Goal: Transaction & Acquisition: Purchase product/service

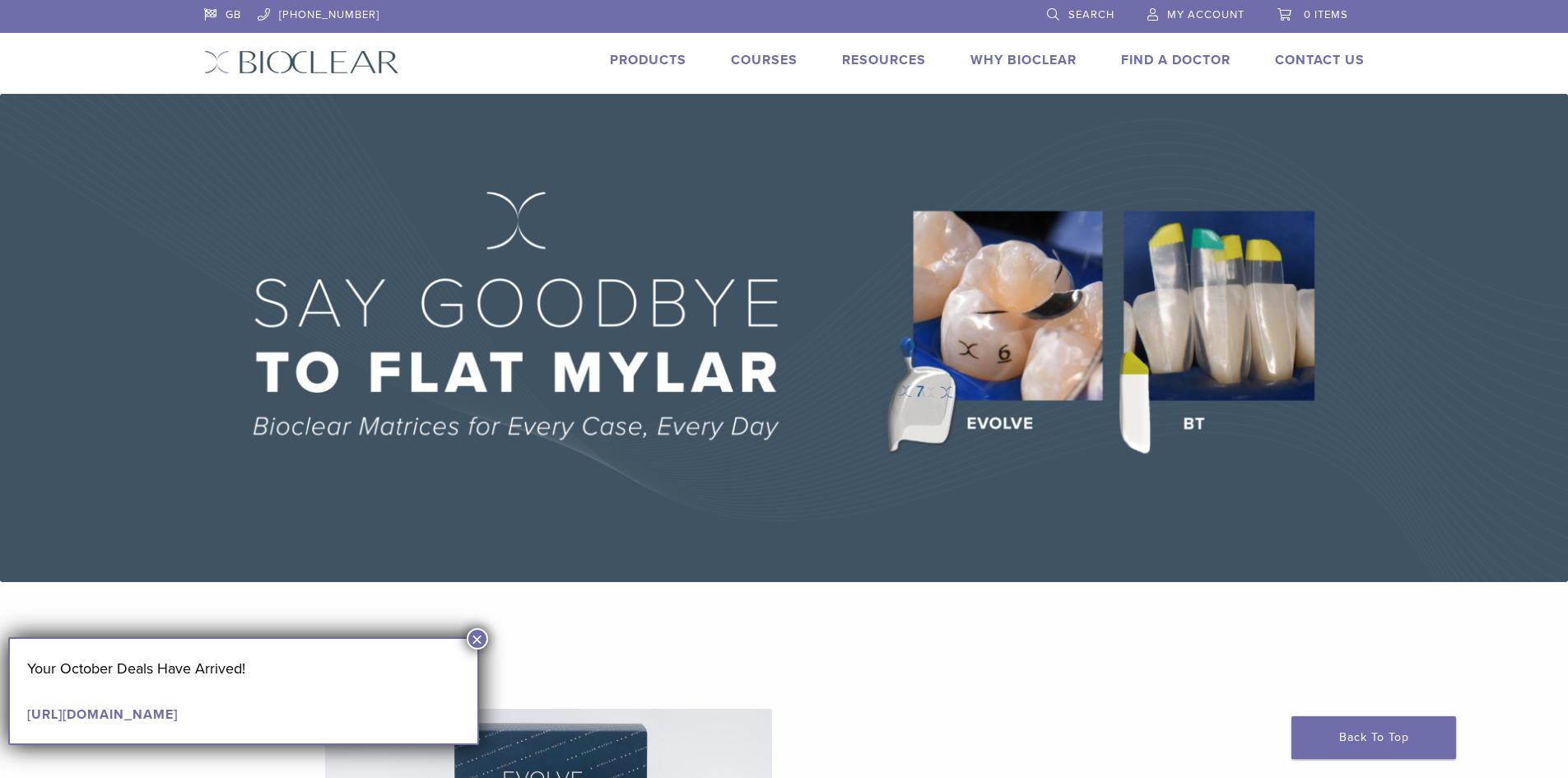
click at [1059, 17] on link "Search" at bounding box center [1080, 12] width 68 height 25
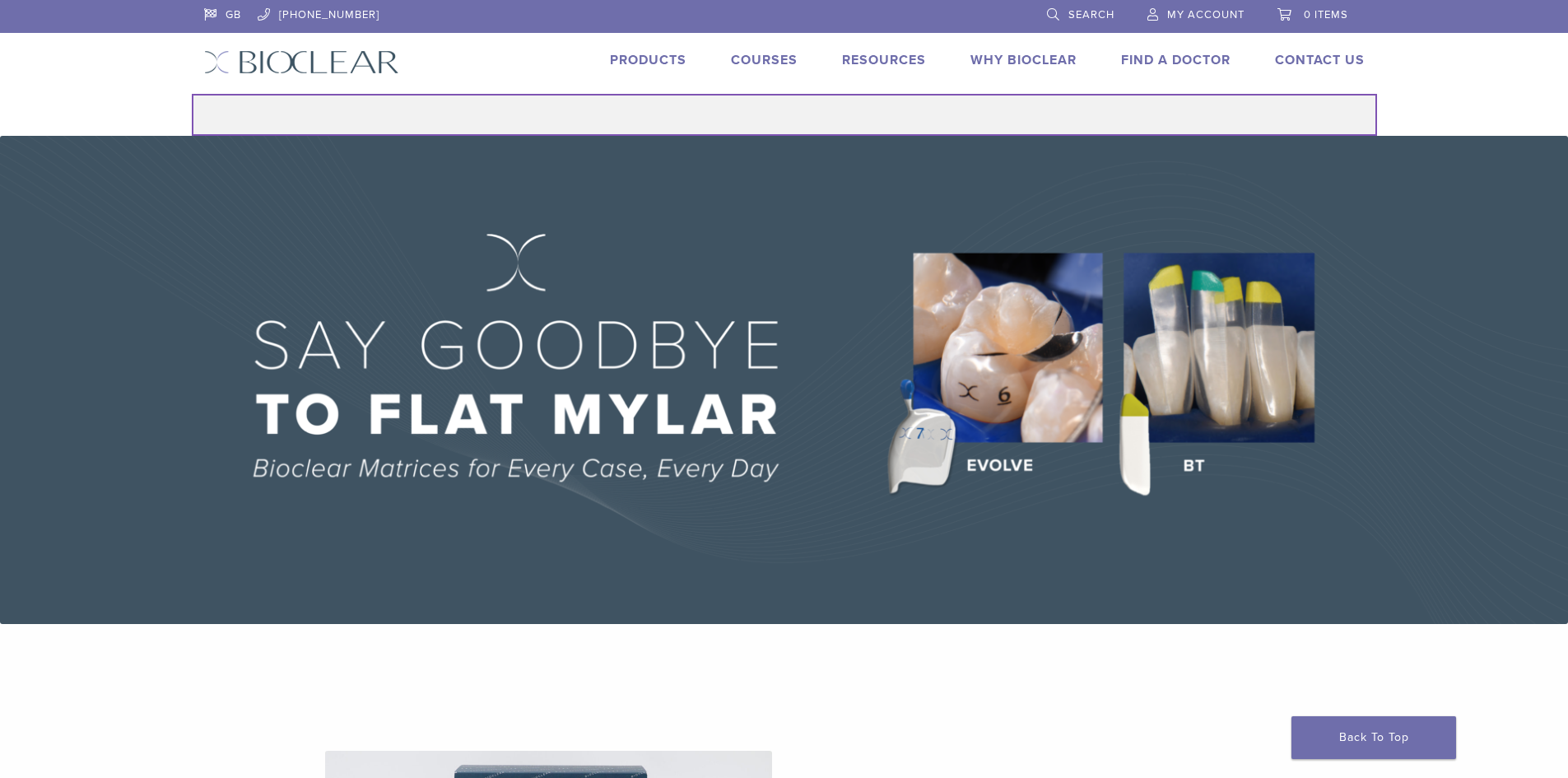
click at [843, 123] on input "Search for:" at bounding box center [784, 115] width 1186 height 42
type input "**********"
click at [191, 93] on button "Search" at bounding box center [191, 93] width 1 height 1
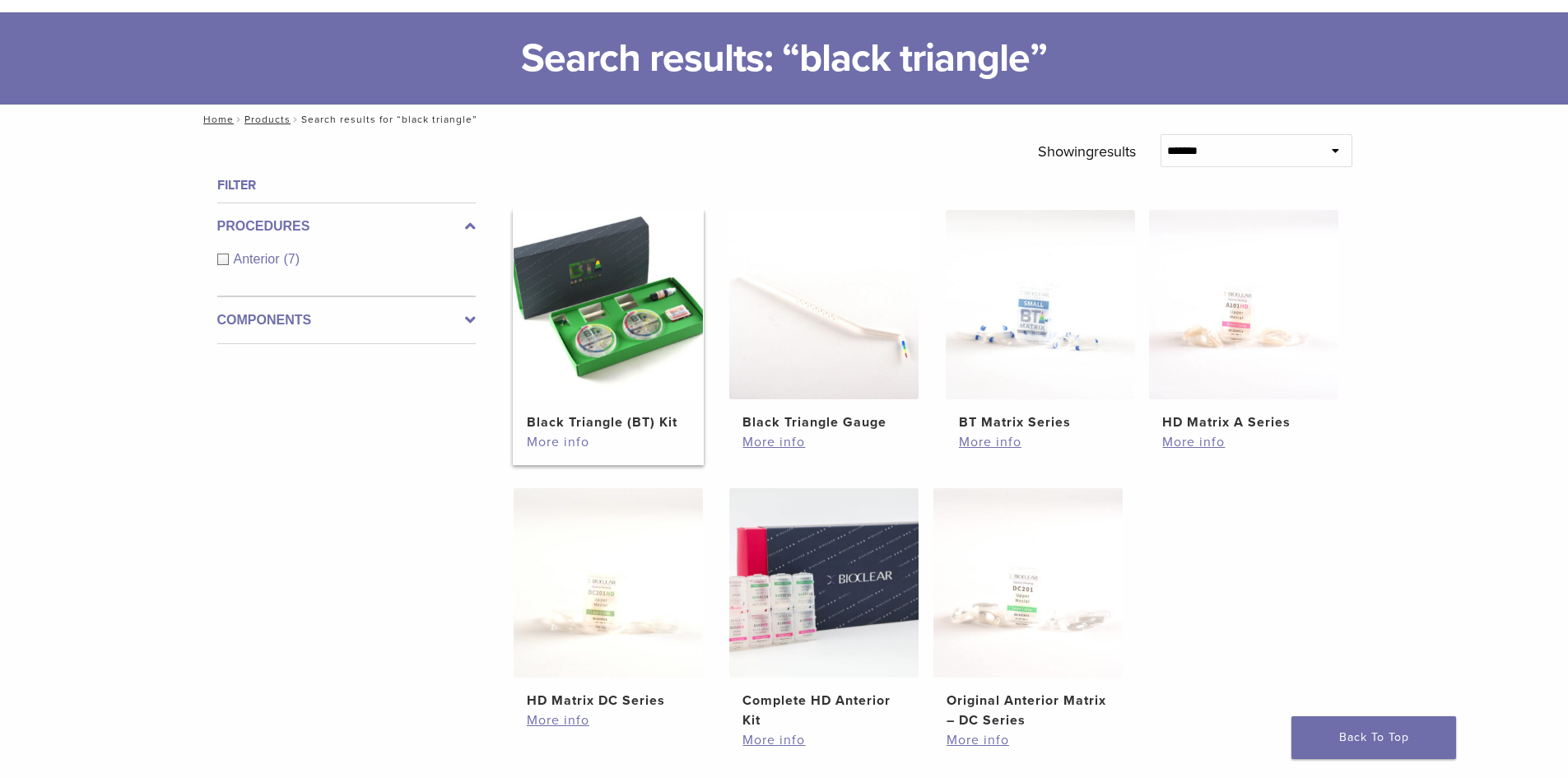
scroll to position [82, 0]
click at [577, 424] on h2 "Black Triangle (BT) Kit" at bounding box center [608, 421] width 163 height 20
click at [561, 446] on link "More info" at bounding box center [608, 441] width 163 height 20
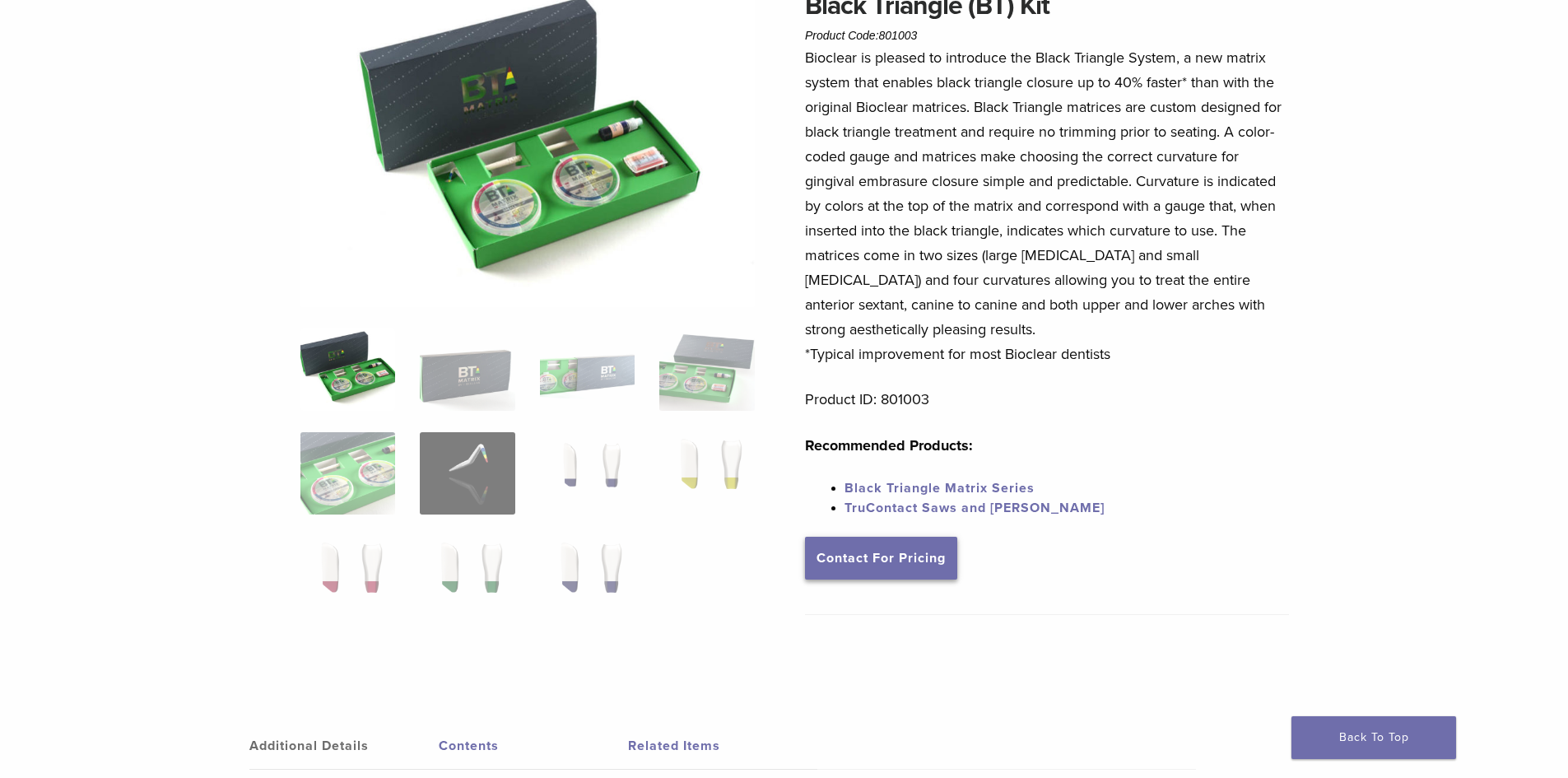
scroll to position [164, 0]
click at [885, 545] on link "Contact For Pricing" at bounding box center [881, 557] width 152 height 43
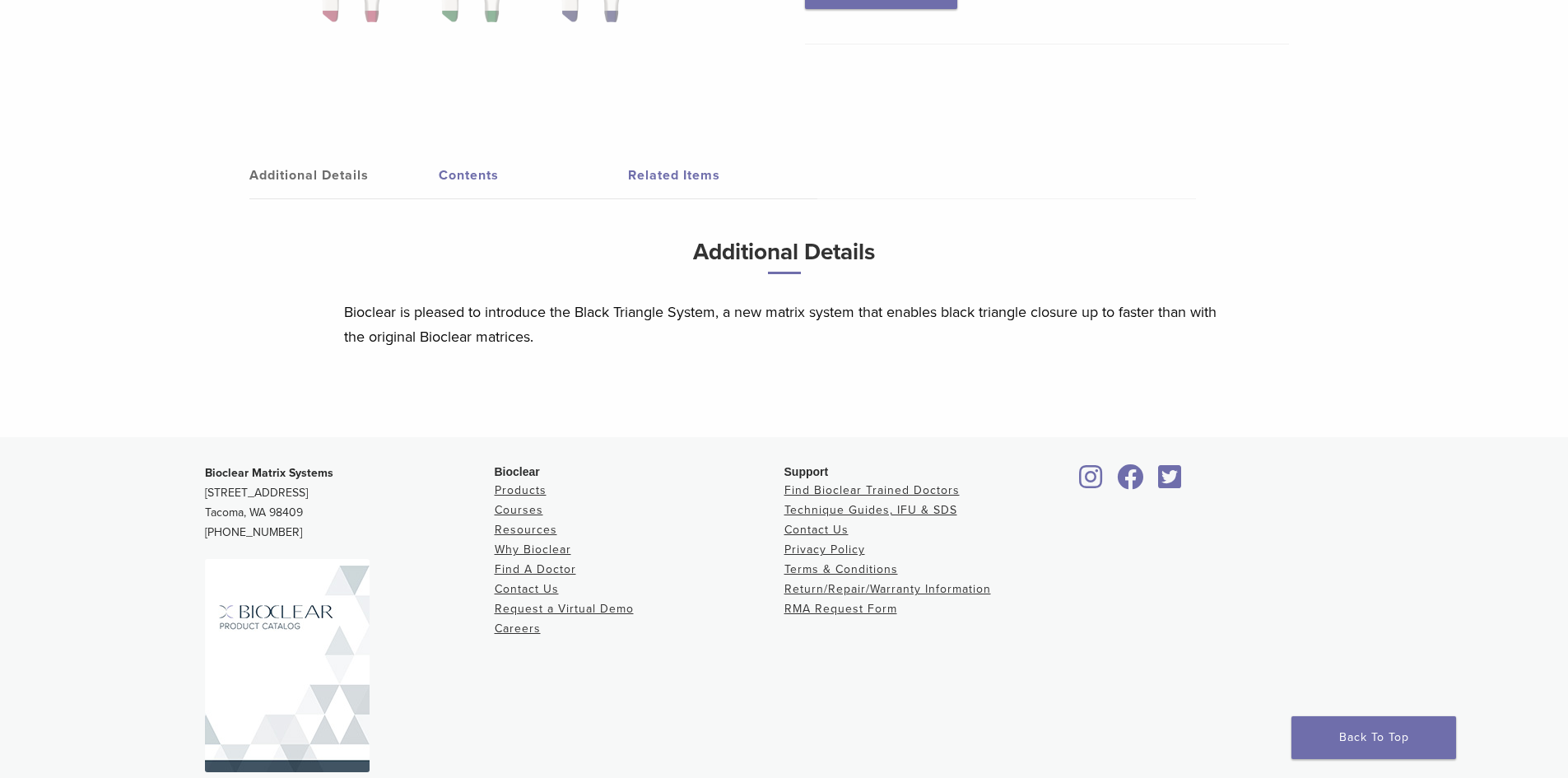
scroll to position [705, 0]
